Goal: Task Accomplishment & Management: Manage account settings

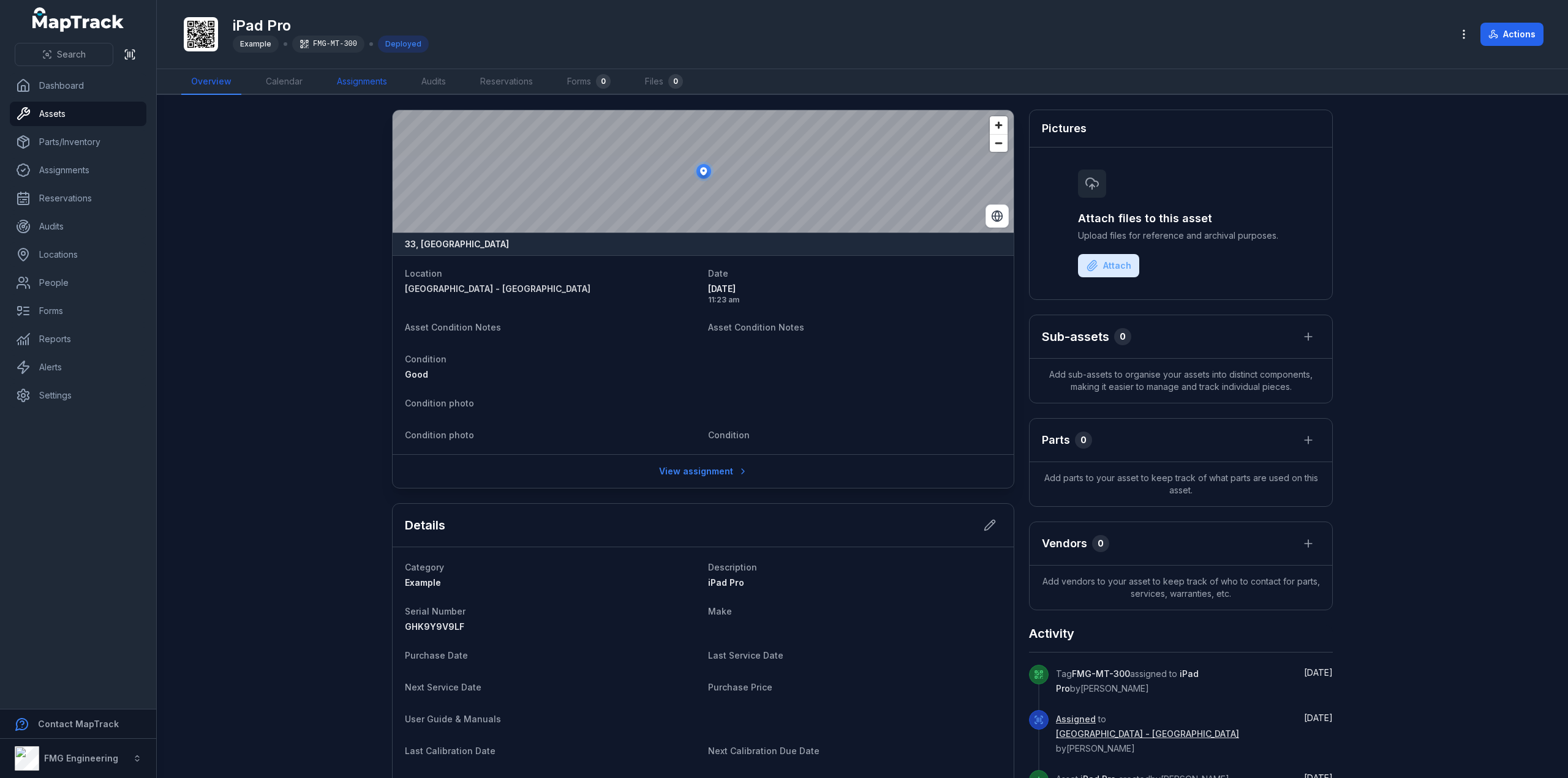
click at [351, 81] on link "Assignments" at bounding box center [361, 82] width 70 height 26
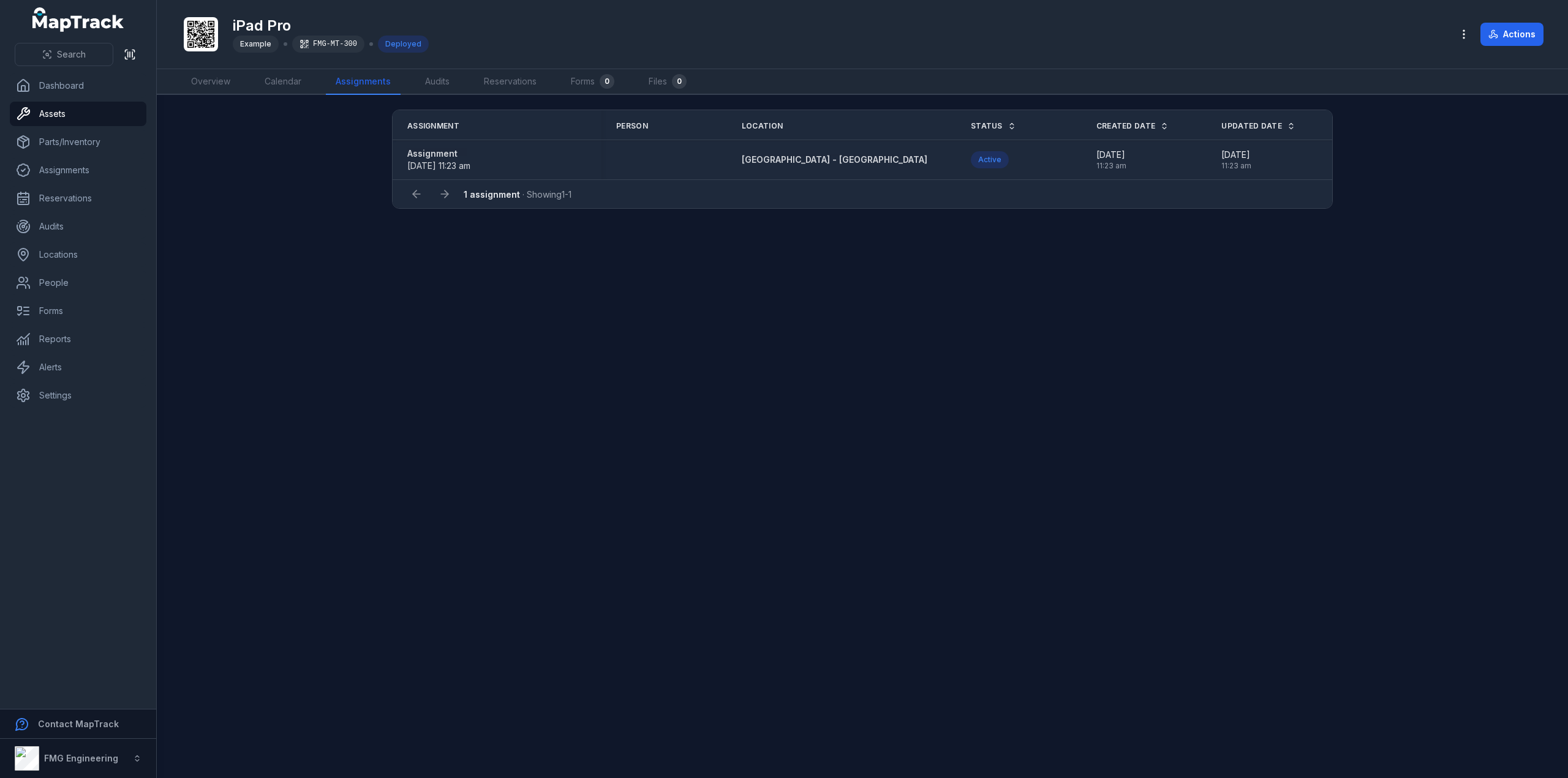
click at [432, 152] on strong "Assignment" at bounding box center [439, 154] width 63 height 12
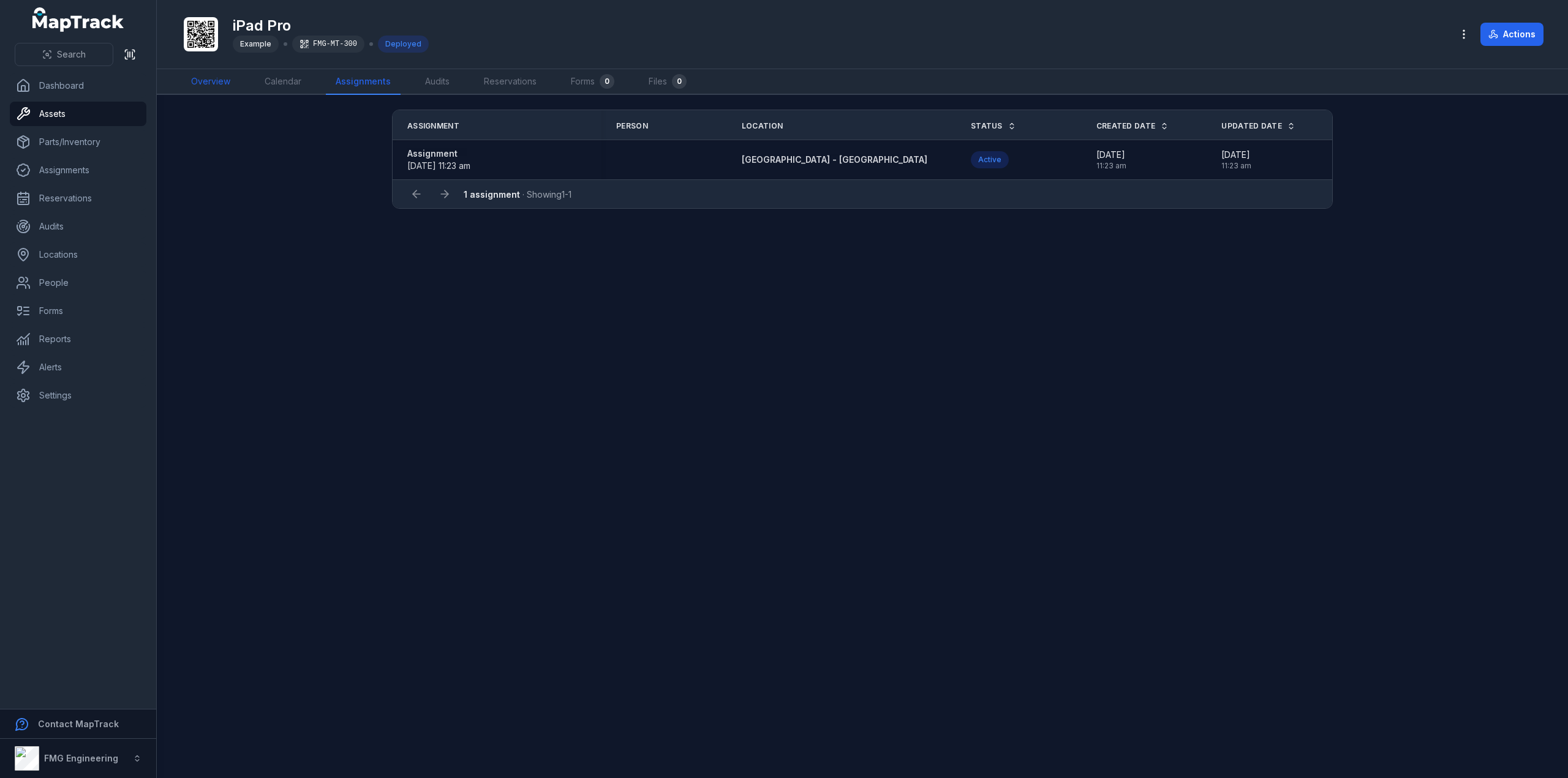
click at [195, 83] on link "Overview" at bounding box center [210, 82] width 59 height 26
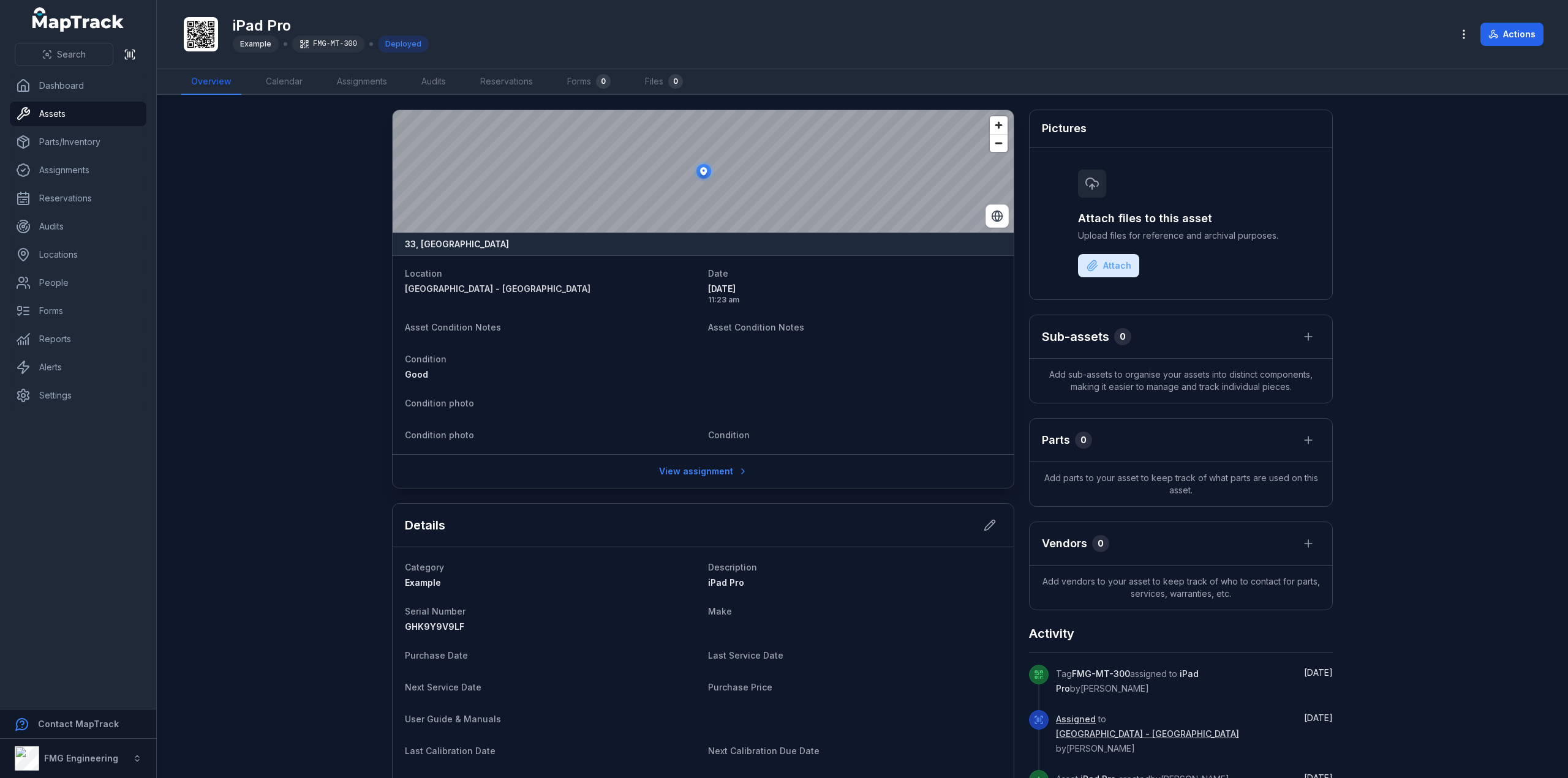
click at [190, 29] on icon at bounding box center [200, 34] width 27 height 27
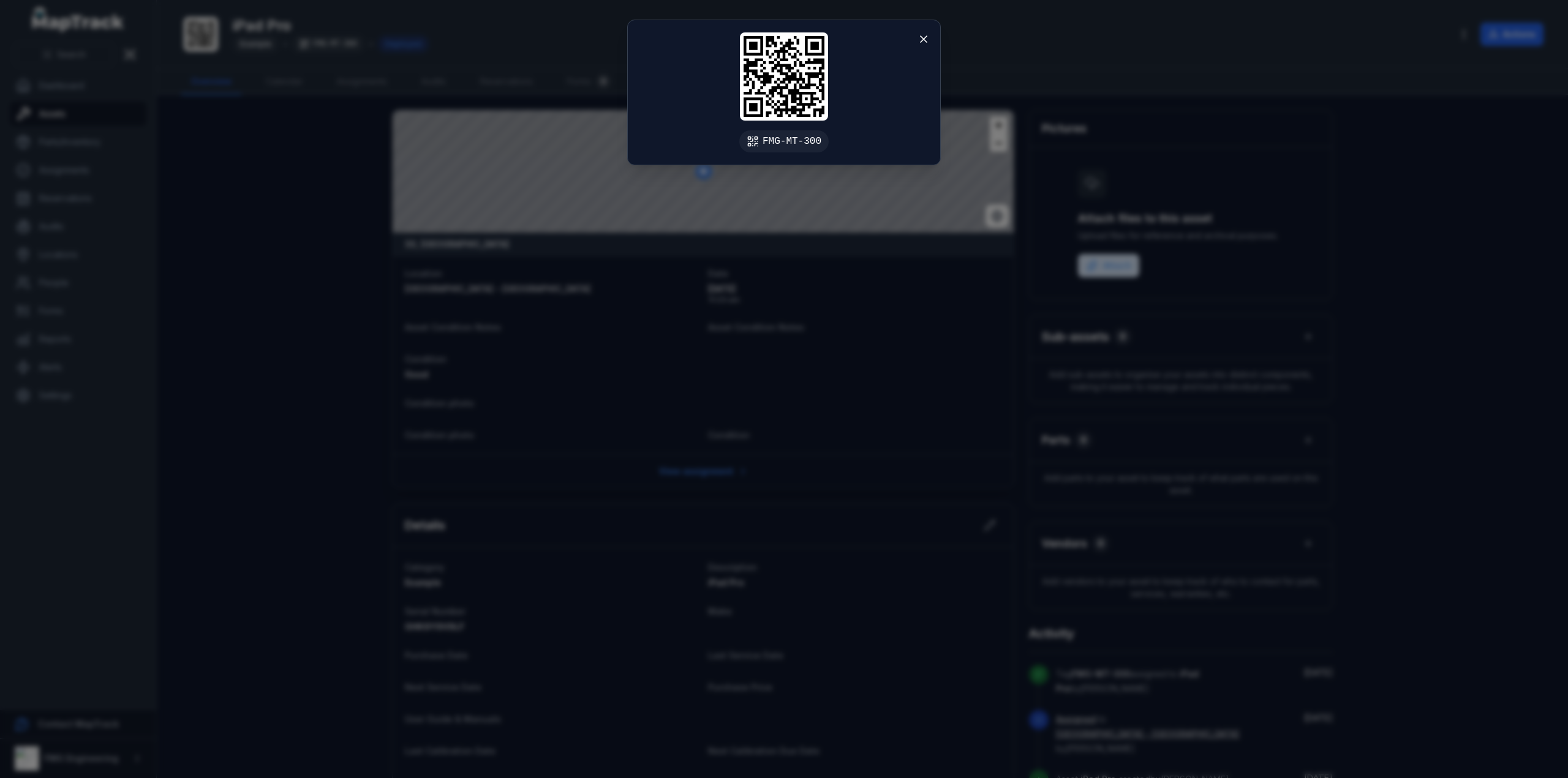
drag, startPoint x: 710, startPoint y: 89, endPoint x: 672, endPoint y: 100, distance: 39.6
click at [672, 100] on div "FMG-MT-300" at bounding box center [783, 92] width 312 height 144
click at [472, 125] on div "FMG-MT-300" at bounding box center [784, 389] width 1568 height 778
click at [354, 129] on div "FMG-MT-300" at bounding box center [784, 389] width 1568 height 778
click at [280, 142] on div "FMG-MT-300" at bounding box center [784, 389] width 1568 height 778
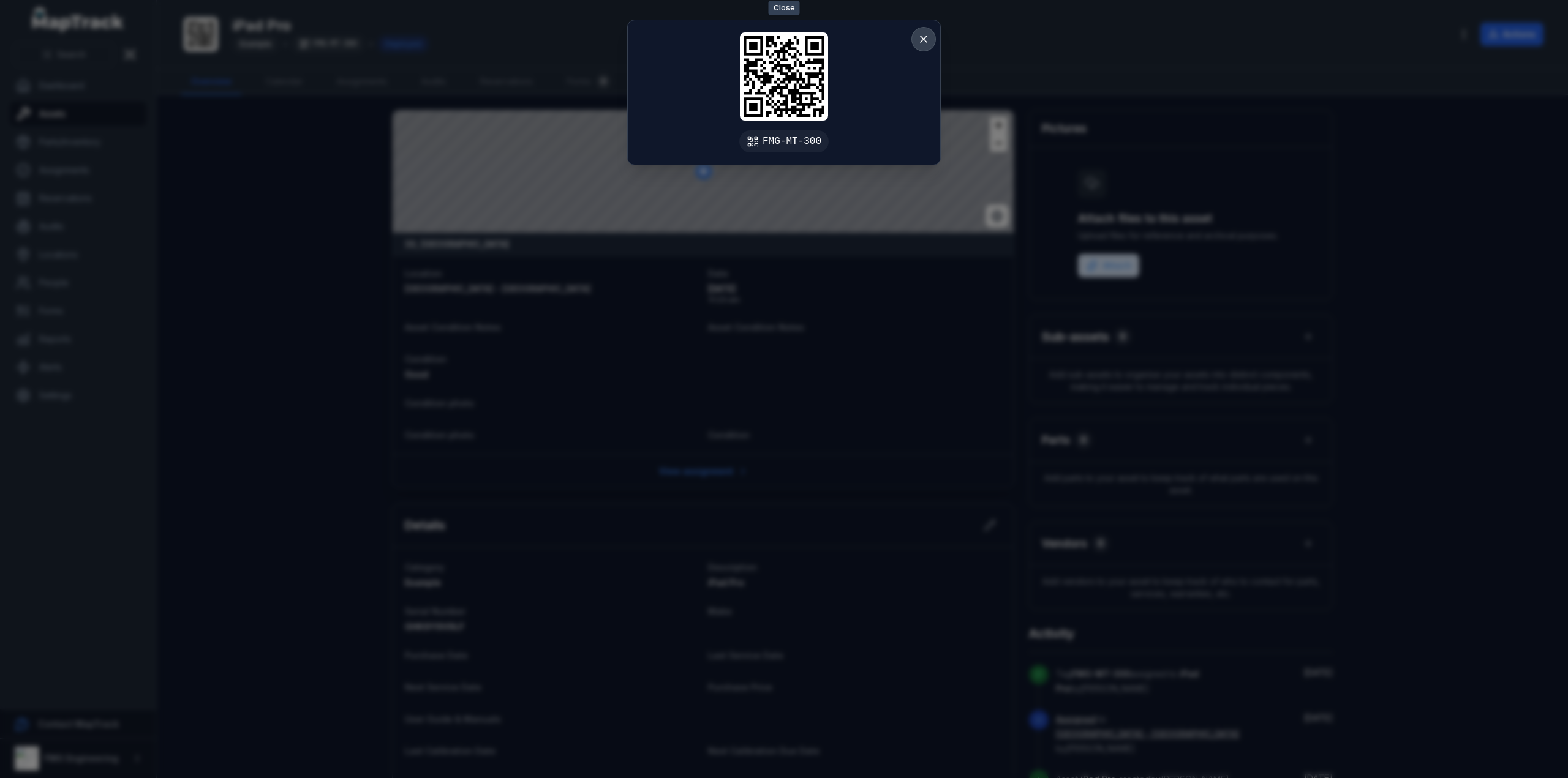
click at [924, 39] on icon at bounding box center [924, 39] width 7 height 7
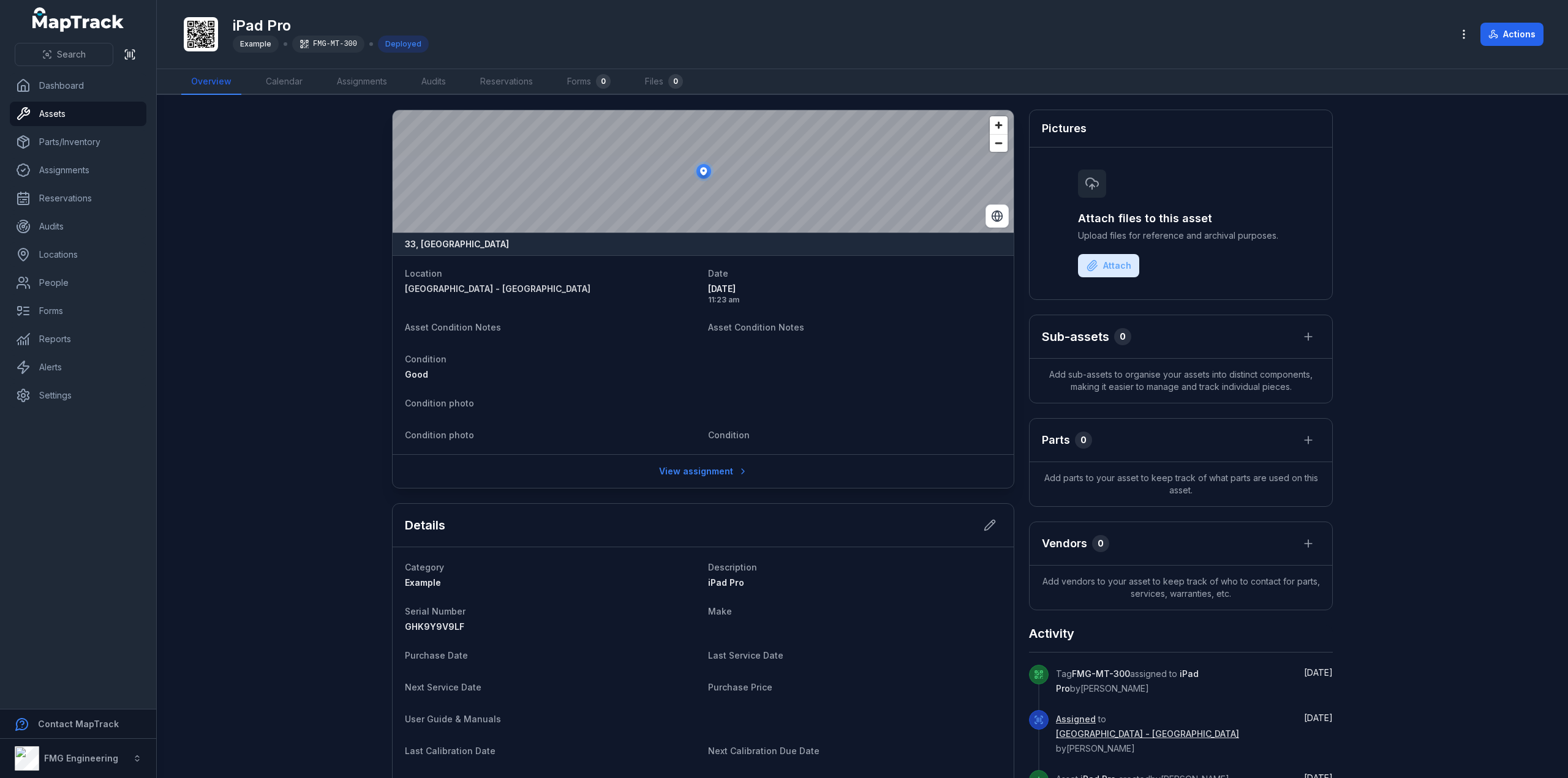
click at [323, 37] on div "FMG-MT-300" at bounding box center [329, 44] width 73 height 17
click at [325, 41] on div "FMG-MT-300" at bounding box center [329, 44] width 73 height 17
click at [207, 45] on icon at bounding box center [200, 34] width 27 height 27
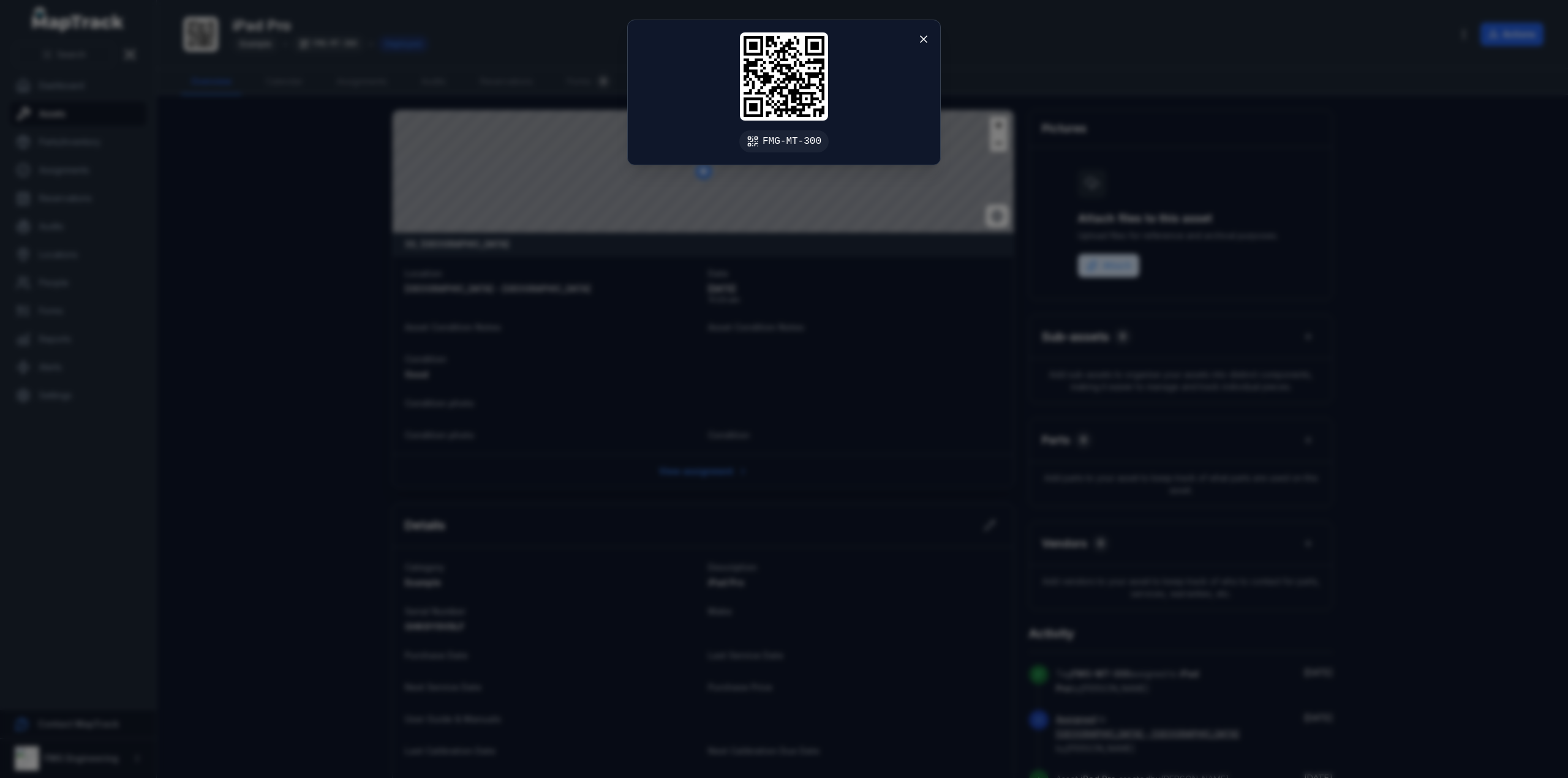
drag, startPoint x: 812, startPoint y: 107, endPoint x: 787, endPoint y: 104, distance: 25.2
click at [787, 104] on icon at bounding box center [784, 76] width 81 height 81
click at [926, 38] on icon at bounding box center [923, 39] width 12 height 12
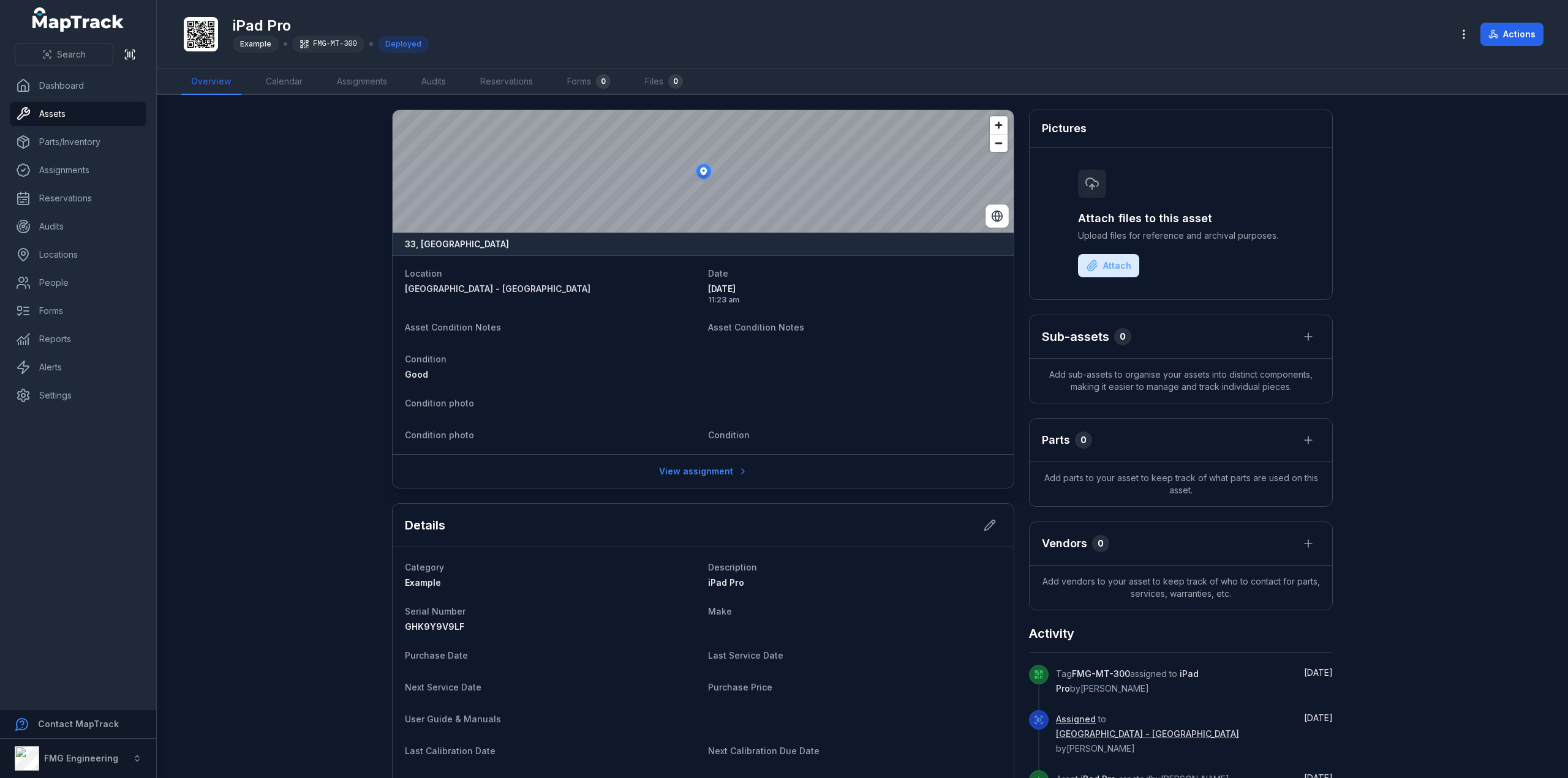
click at [246, 52] on div "Example" at bounding box center [255, 44] width 46 height 17
click at [309, 397] on main "33, [GEOGRAPHIC_DATA] Location [GEOGRAPHIC_DATA] - [GEOGRAPHIC_DATA] Date [DATE…" at bounding box center [862, 436] width 1412 height 683
click at [418, 581] on span "Example" at bounding box center [423, 582] width 36 height 10
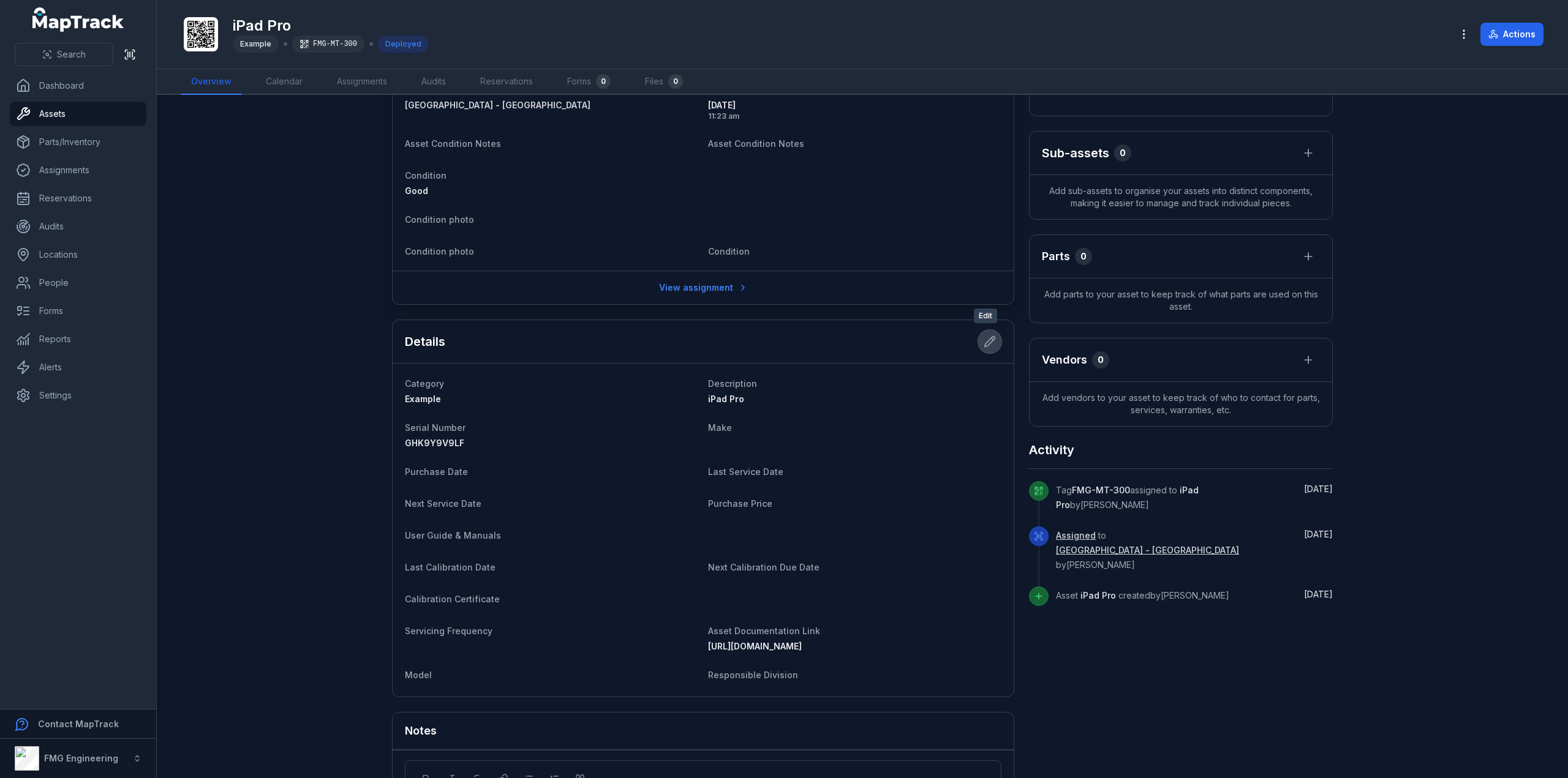
click at [983, 337] on icon at bounding box center [989, 341] width 12 height 12
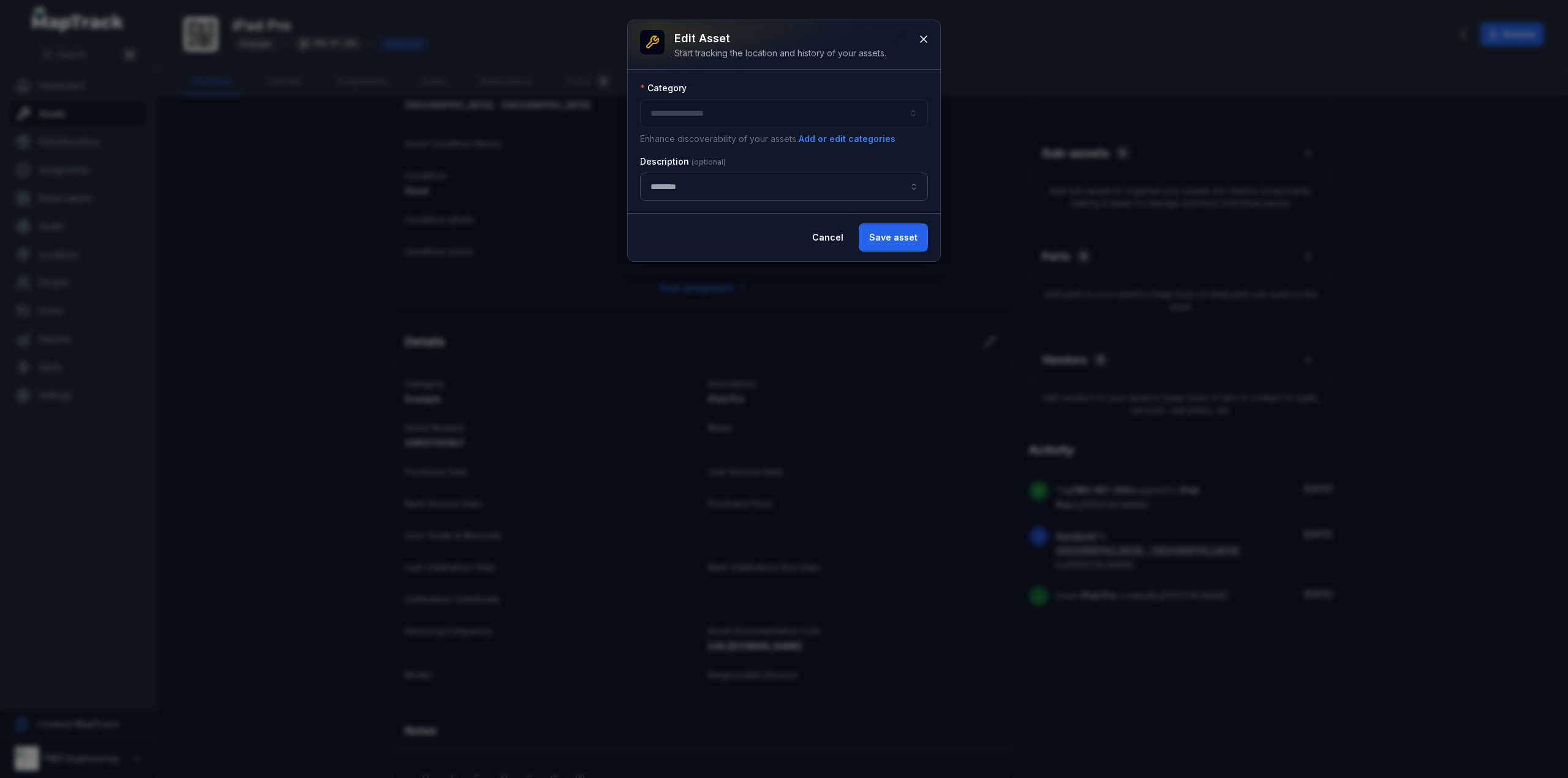
type input "*******"
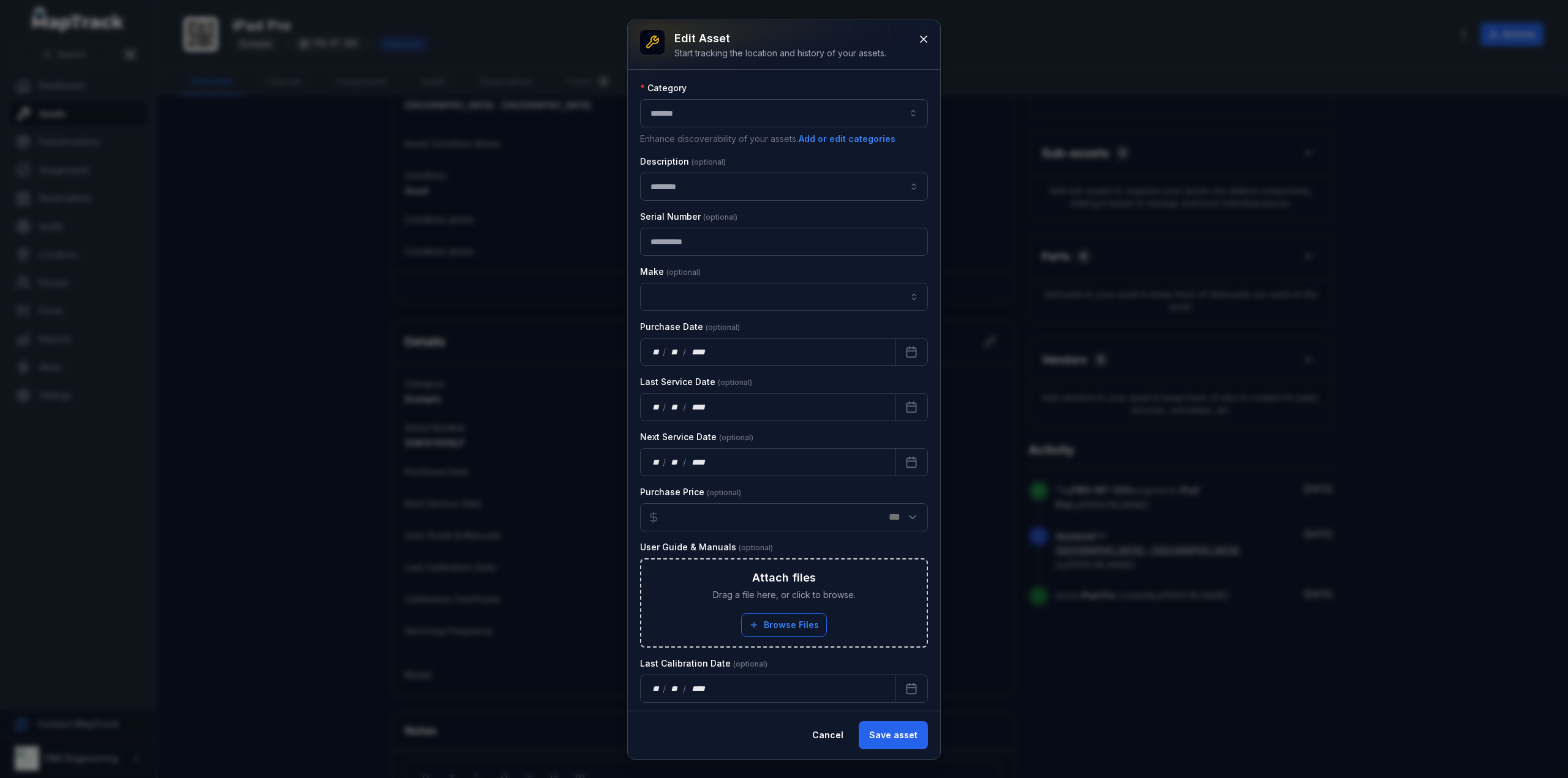
click at [717, 117] on button "*******" at bounding box center [783, 114] width 288 height 28
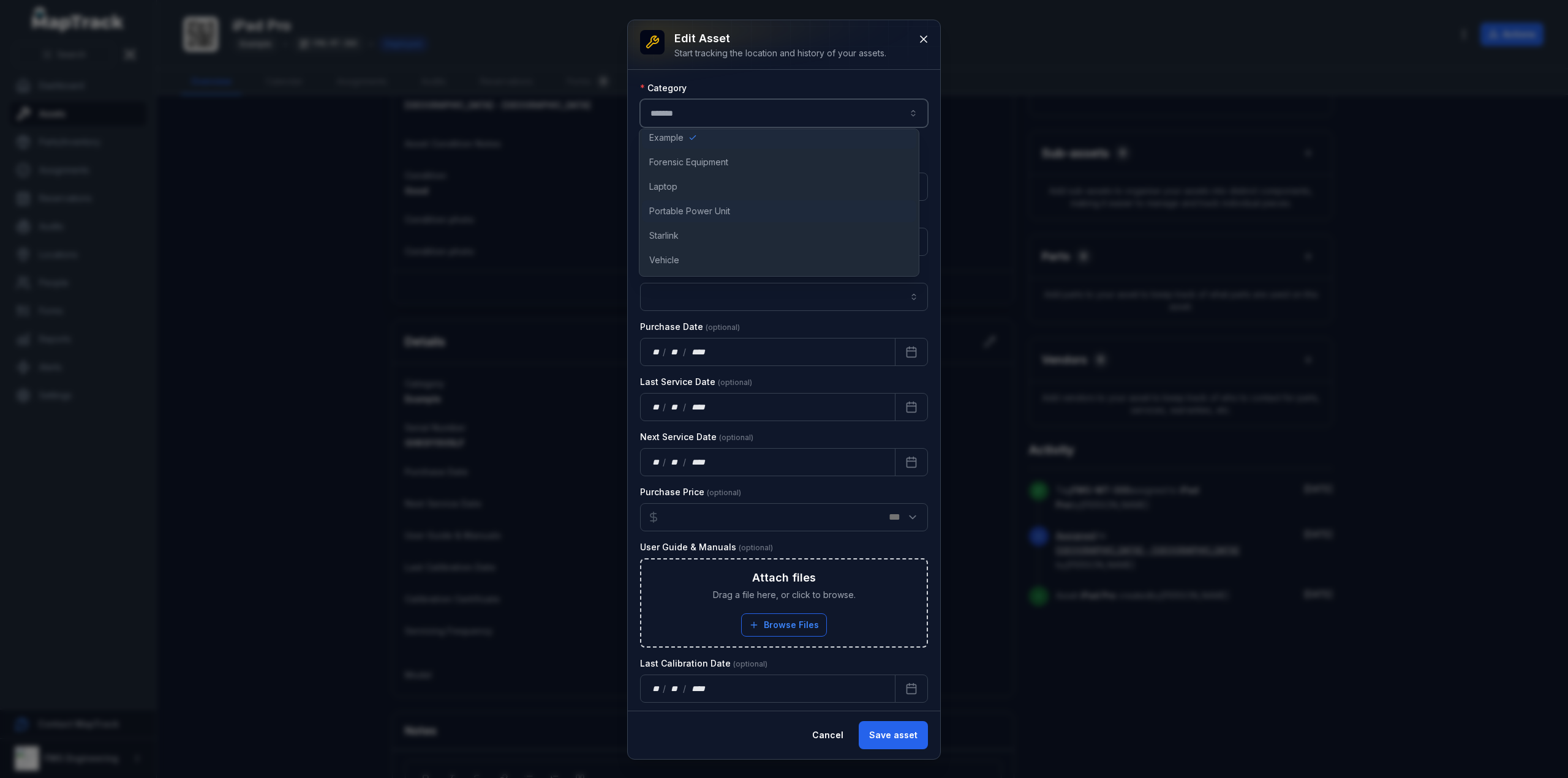
scroll to position [0, 0]
click at [767, 115] on button "*******" at bounding box center [783, 114] width 288 height 28
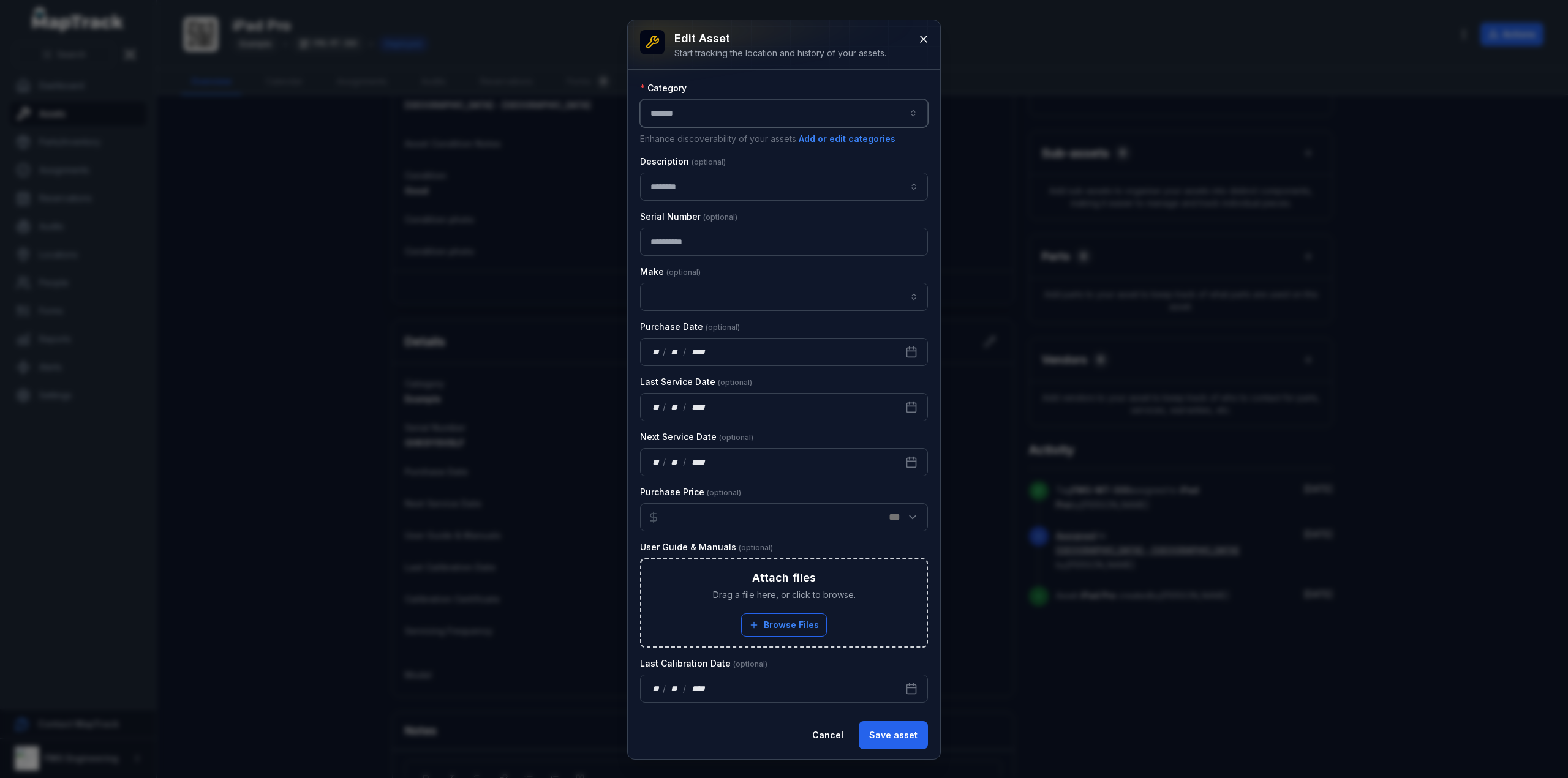
click at [774, 85] on div "Category" at bounding box center [783, 87] width 288 height 12
click at [903, 735] on button "Save asset" at bounding box center [893, 735] width 69 height 28
